Goal: Transaction & Acquisition: Purchase product/service

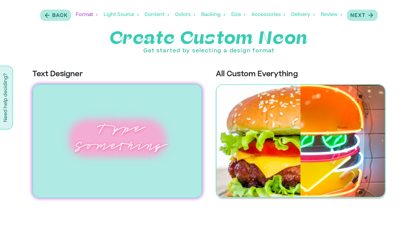
click at [278, 118] on img at bounding box center [301, 140] width 170 height 113
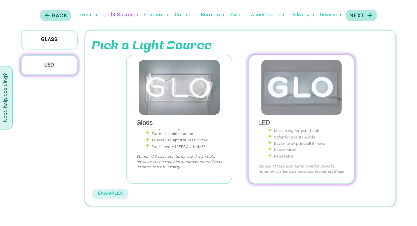
scroll to position [47, 0]
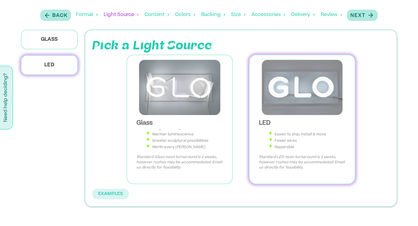
click at [272, 115] on div "LED LED neon is the machine-made version of neon, with LED lights encased into …" at bounding box center [302, 147] width 96 height 64
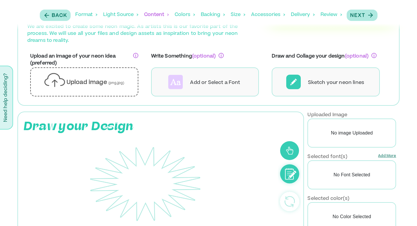
scroll to position [37, 0]
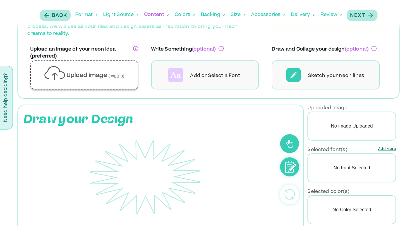
click at [109, 70] on div "Upload image (png,jpg)" at bounding box center [84, 74] width 98 height 19
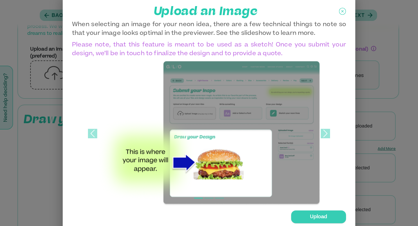
click at [324, 215] on div "Upload" at bounding box center [318, 216] width 55 height 13
click at [0, 0] on input "Upload" at bounding box center [0, 0] width 0 height 0
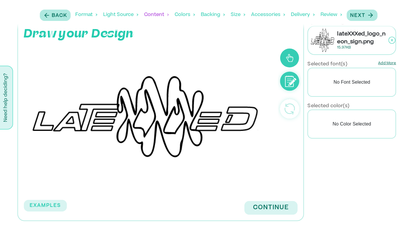
scroll to position [124, 0]
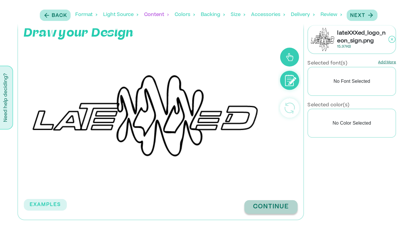
click at [264, 209] on button "Continue" at bounding box center [270, 207] width 53 height 14
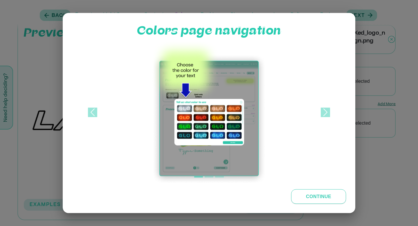
click at [311, 198] on button "Continue" at bounding box center [318, 196] width 55 height 15
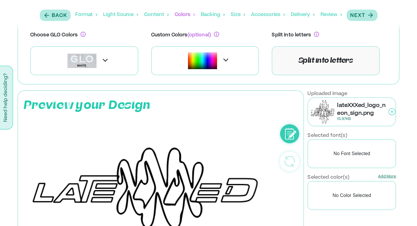
scroll to position [50, 0]
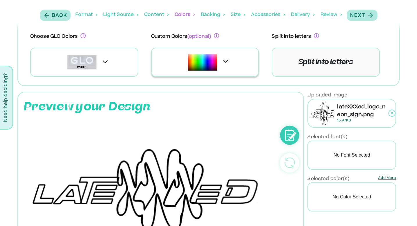
click at [206, 70] on img at bounding box center [202, 62] width 29 height 17
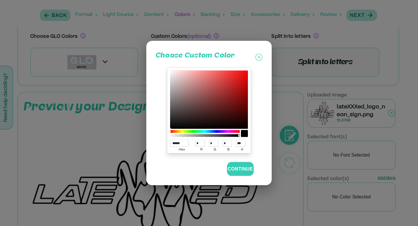
click at [231, 63] on p "Choose Custom Color" at bounding box center [195, 57] width 79 height 15
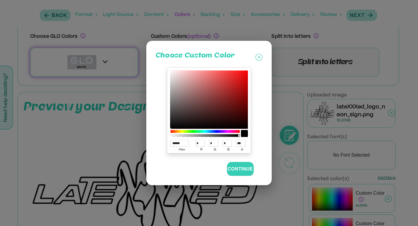
drag, startPoint x: 238, startPoint y: 84, endPoint x: 246, endPoint y: 69, distance: 16.4
click at [246, 69] on div "****** hex * r * g * b *** a" at bounding box center [209, 111] width 84 height 86
click at [246, 71] on div at bounding box center [209, 100] width 78 height 58
click at [245, 74] on div at bounding box center [209, 100] width 78 height 58
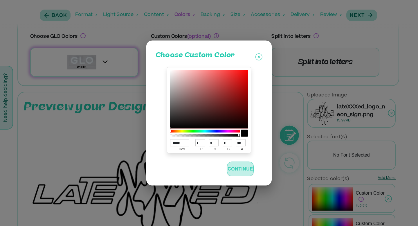
click at [243, 166] on button "Continue" at bounding box center [240, 169] width 27 height 15
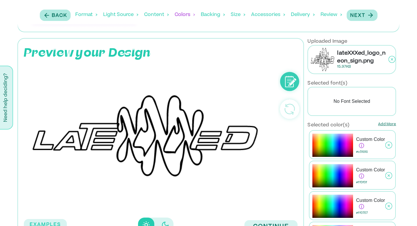
scroll to position [47, 0]
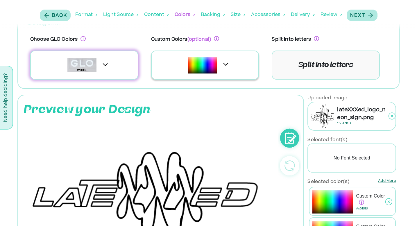
click at [229, 69] on div "option [object Object], selected. Select is focused , press Down to open the me…" at bounding box center [205, 65] width 108 height 29
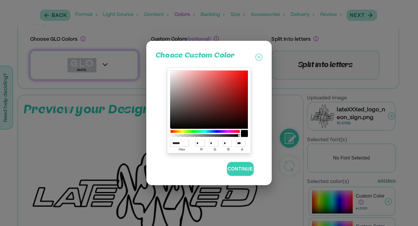
click at [231, 80] on div at bounding box center [209, 100] width 78 height 58
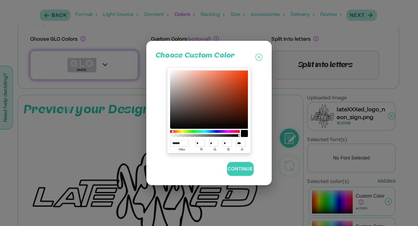
drag, startPoint x: 172, startPoint y: 129, endPoint x: 186, endPoint y: 129, distance: 13.9
click at [187, 129] on div at bounding box center [205, 133] width 70 height 9
drag, startPoint x: 188, startPoint y: 130, endPoint x: 166, endPoint y: 131, distance: 21.8
click at [166, 131] on div "****** hex * r * g * b *** a" at bounding box center [209, 110] width 87 height 89
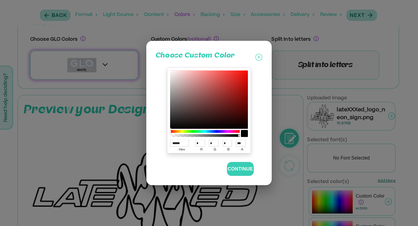
drag, startPoint x: 171, startPoint y: 128, endPoint x: 209, endPoint y: 108, distance: 43.3
click at [209, 108] on div at bounding box center [209, 100] width 78 height 58
click at [172, 128] on div at bounding box center [209, 100] width 78 height 58
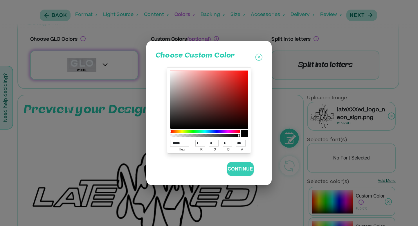
click at [180, 139] on div "****** hex" at bounding box center [182, 146] width 24 height 14
click at [179, 143] on input "******" at bounding box center [179, 143] width 19 height 7
click at [203, 143] on input "*" at bounding box center [200, 143] width 10 height 7
type input "*"
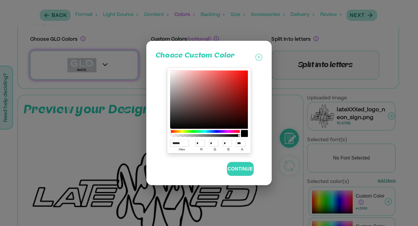
click at [190, 150] on label "hex" at bounding box center [182, 149] width 24 height 7
click at [189, 147] on input "******" at bounding box center [179, 143] width 19 height 7
click at [199, 143] on input "*" at bounding box center [200, 143] width 10 height 7
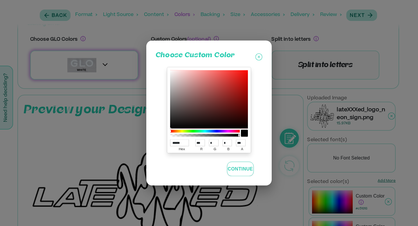
type input "*"
click at [240, 166] on button "Continue" at bounding box center [240, 169] width 27 height 15
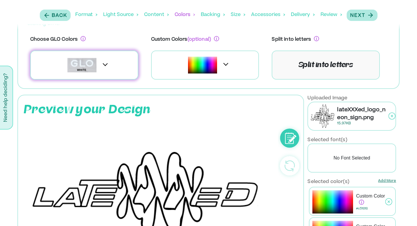
click at [109, 66] on div at bounding box center [84, 65] width 108 height 29
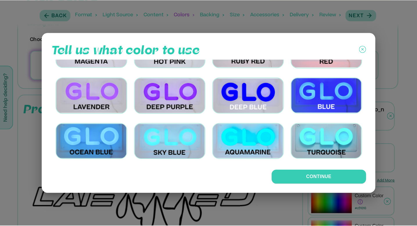
scroll to position [125, 0]
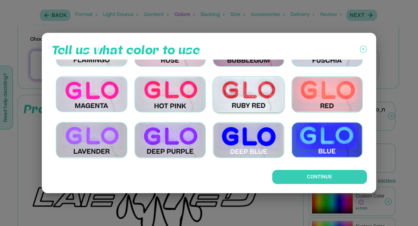
click at [268, 105] on img at bounding box center [249, 94] width 72 height 36
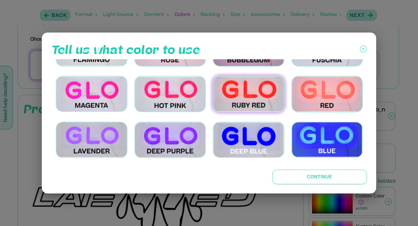
click at [310, 179] on button "Continue" at bounding box center [319, 177] width 95 height 15
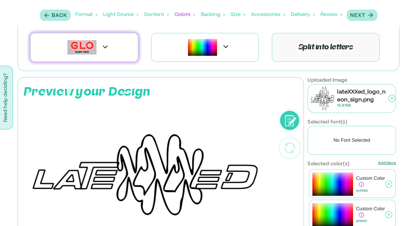
scroll to position [143, 0]
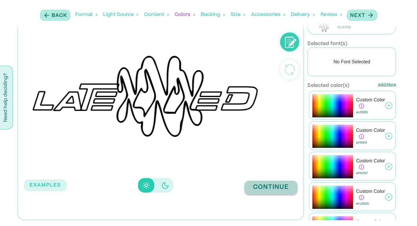
click at [275, 184] on button "Continue" at bounding box center [270, 188] width 53 height 14
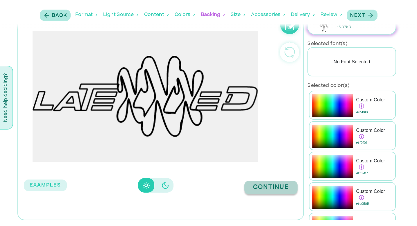
click at [270, 185] on button "Continue" at bounding box center [270, 188] width 53 height 14
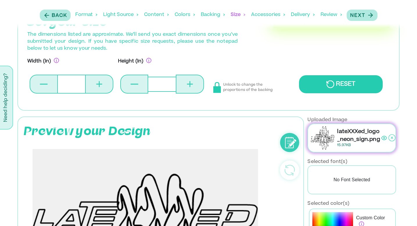
scroll to position [0, 0]
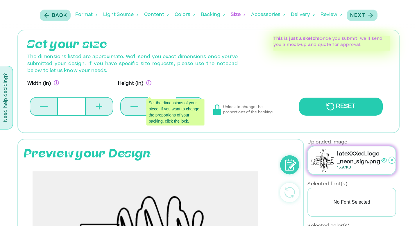
click at [212, 17] on div "Backing" at bounding box center [213, 15] width 24 height 18
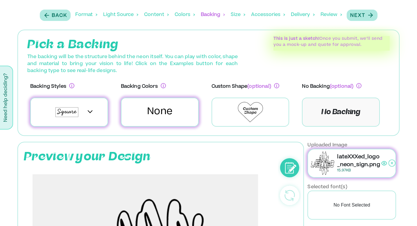
click at [101, 110] on div at bounding box center [69, 112] width 78 height 29
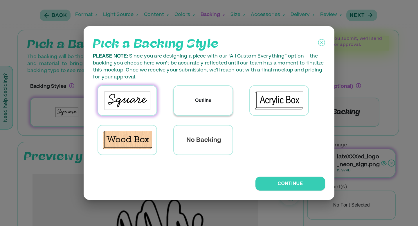
drag, startPoint x: 175, startPoint y: 105, endPoint x: 179, endPoint y: 104, distance: 4.2
click at [179, 104] on div "Outline" at bounding box center [203, 100] width 58 height 29
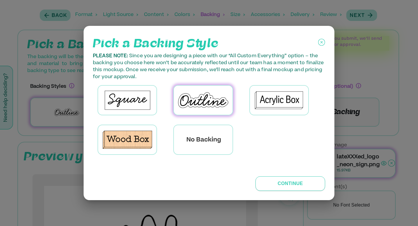
click at [287, 185] on button "Continue" at bounding box center [290, 183] width 70 height 15
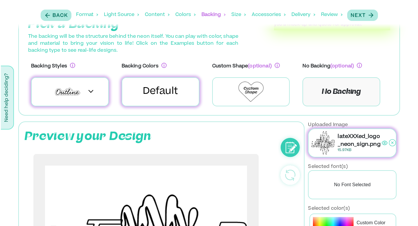
scroll to position [21, 0]
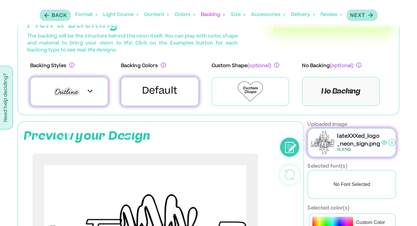
click at [175, 88] on p "Default" at bounding box center [159, 91] width 35 height 14
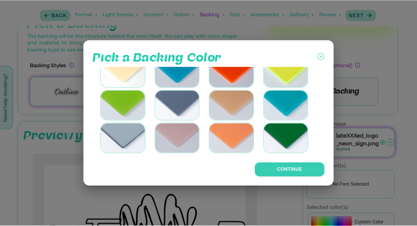
scroll to position [458, 0]
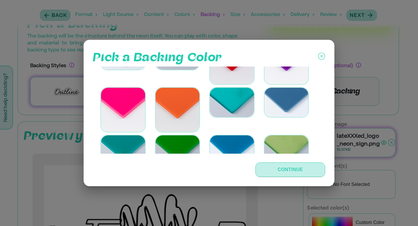
click at [275, 173] on button "Continue" at bounding box center [290, 169] width 70 height 15
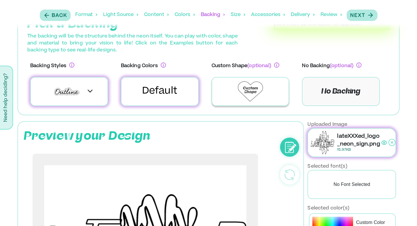
click at [247, 99] on img at bounding box center [249, 91] width 25 height 20
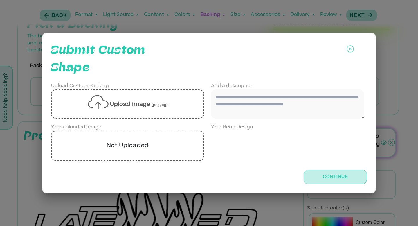
click at [338, 179] on button "Continue" at bounding box center [335, 177] width 63 height 15
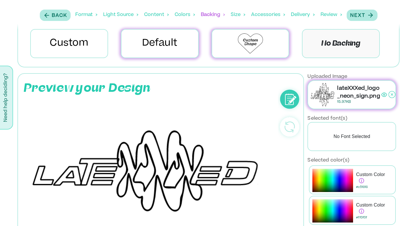
scroll to position [24, 0]
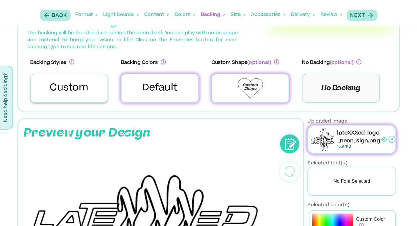
click at [83, 90] on p "Custom" at bounding box center [69, 88] width 39 height 14
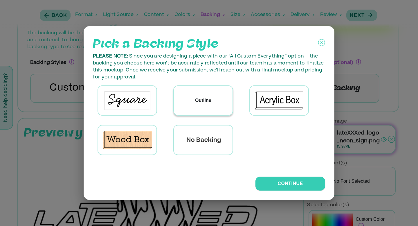
click at [219, 105] on div "Outline" at bounding box center [203, 100] width 58 height 29
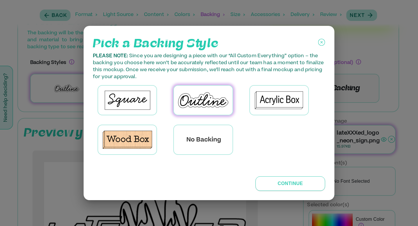
click at [289, 179] on button "Continue" at bounding box center [290, 183] width 70 height 15
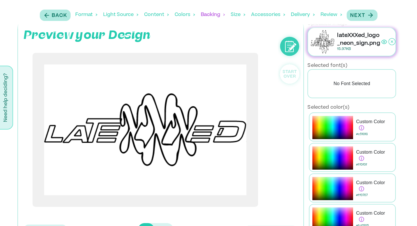
scroll to position [147, 0]
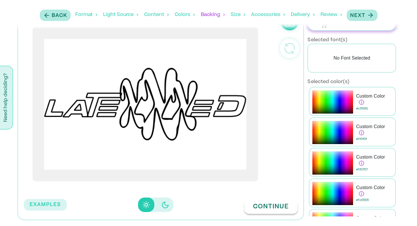
click at [266, 203] on button "Continue" at bounding box center [270, 207] width 53 height 14
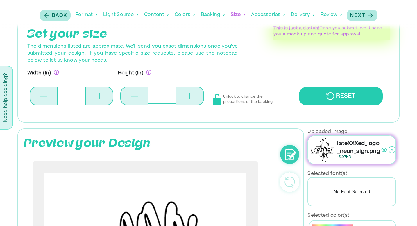
scroll to position [0, 0]
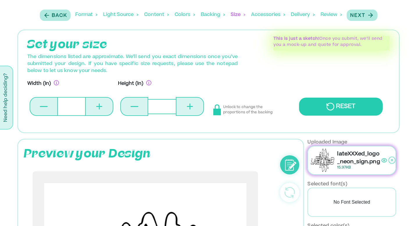
click at [75, 107] on input "*" at bounding box center [71, 106] width 27 height 19
click at [206, 113] on div "Unlock to change the proportions of the backing" at bounding box center [250, 103] width 91 height 46
click at [217, 111] on rect at bounding box center [217, 112] width 8 height 7
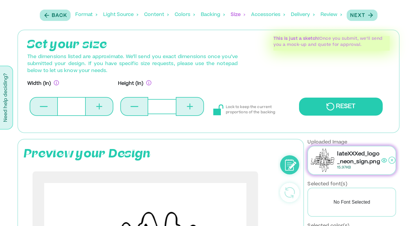
click at [76, 106] on input "*" at bounding box center [71, 106] width 27 height 19
click at [99, 109] on icon at bounding box center [99, 106] width 1 height 6
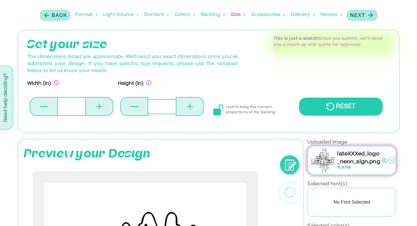
click at [99, 109] on icon at bounding box center [99, 106] width 1 height 6
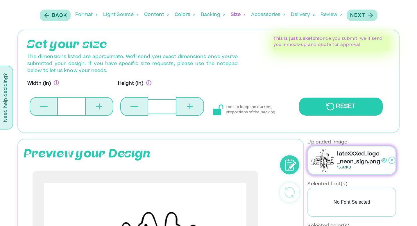
click at [99, 109] on icon at bounding box center [99, 106] width 1 height 6
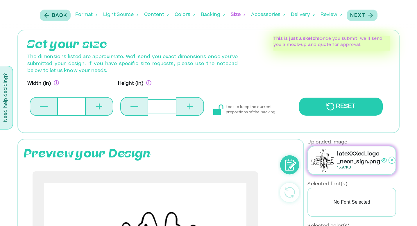
click at [99, 109] on icon at bounding box center [99, 106] width 1 height 6
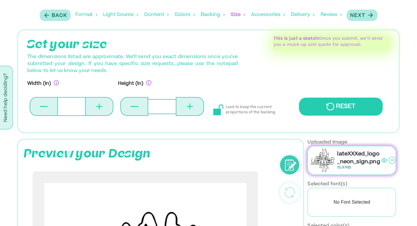
click at [99, 109] on icon at bounding box center [99, 106] width 1 height 6
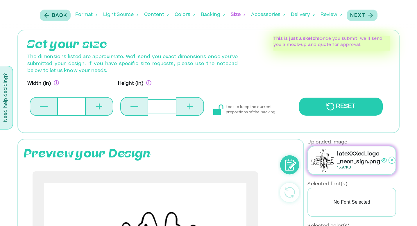
click at [99, 109] on icon at bounding box center [99, 106] width 1 height 6
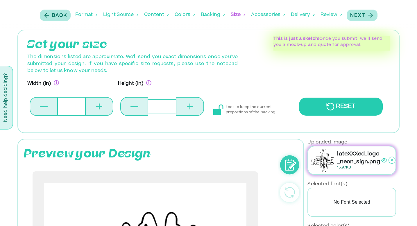
click at [99, 109] on icon at bounding box center [99, 106] width 1 height 6
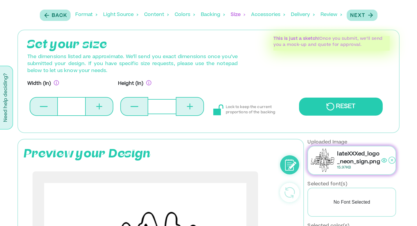
click at [99, 109] on icon at bounding box center [99, 106] width 1 height 6
click at [49, 106] on button at bounding box center [44, 106] width 28 height 19
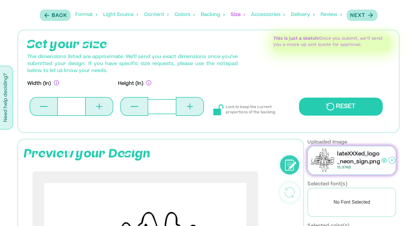
type input "**"
click at [186, 113] on button at bounding box center [190, 106] width 28 height 19
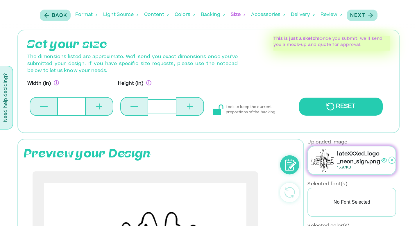
click at [186, 113] on button at bounding box center [190, 106] width 28 height 19
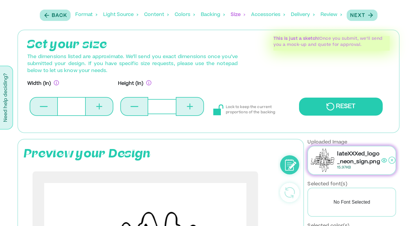
click at [186, 113] on button at bounding box center [190, 106] width 28 height 19
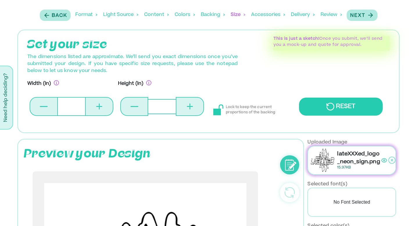
click at [186, 113] on button at bounding box center [190, 106] width 28 height 19
click at [128, 113] on button at bounding box center [134, 106] width 28 height 19
type input "**"
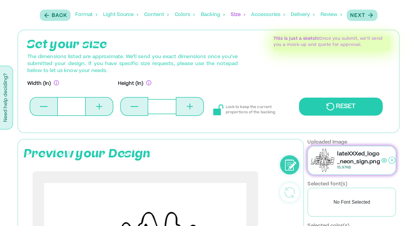
click at [214, 111] on rect at bounding box center [217, 112] width 8 height 7
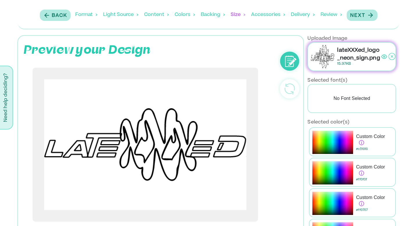
scroll to position [144, 0]
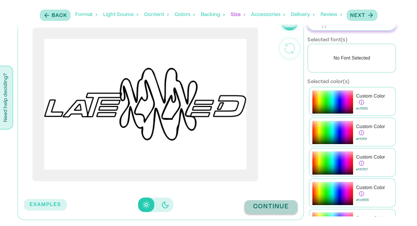
click at [269, 203] on button "Continue" at bounding box center [270, 207] width 53 height 14
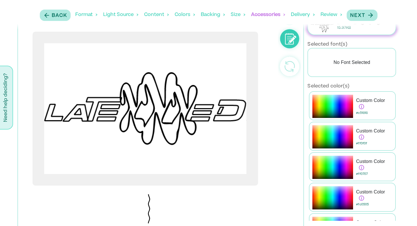
scroll to position [176, 0]
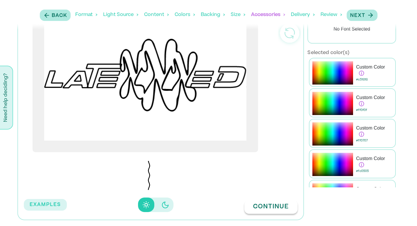
click at [255, 206] on button "Continue" at bounding box center [270, 207] width 53 height 14
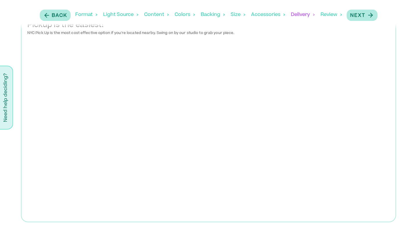
scroll to position [177, 0]
click at [363, 19] on button "Next" at bounding box center [361, 15] width 31 height 11
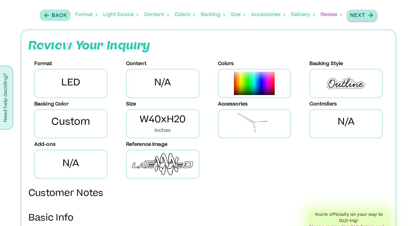
scroll to position [0, 0]
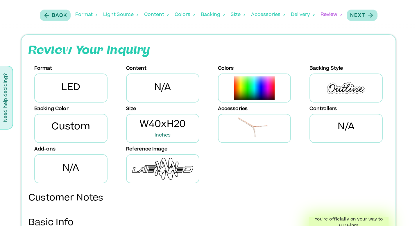
click at [262, 131] on img at bounding box center [253, 128] width 33 height 22
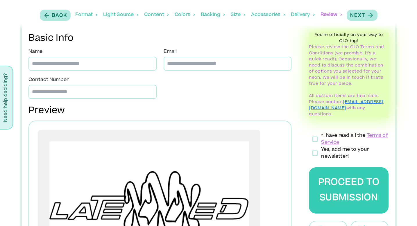
scroll to position [174, 0]
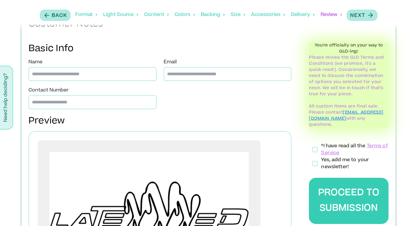
click at [63, 79] on input at bounding box center [92, 74] width 128 height 14
click at [86, 73] on input "**********" at bounding box center [92, 74] width 128 height 14
type input "**********"
click at [39, 108] on input "number" at bounding box center [92, 102] width 128 height 14
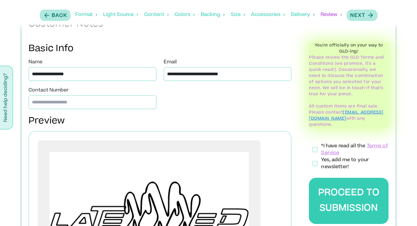
type input "**********"
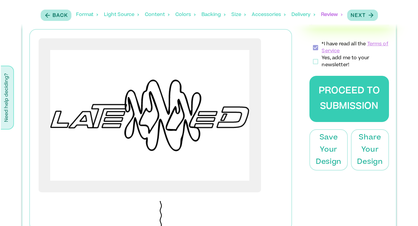
scroll to position [278, 0]
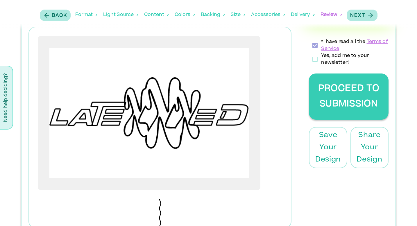
click at [326, 96] on button "Proceed to Submission" at bounding box center [349, 96] width 80 height 46
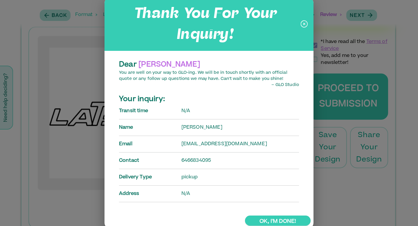
click at [265, 222] on link "Ok, I'm done!" at bounding box center [278, 220] width 66 height 10
